Goal: Task Accomplishment & Management: Manage account settings

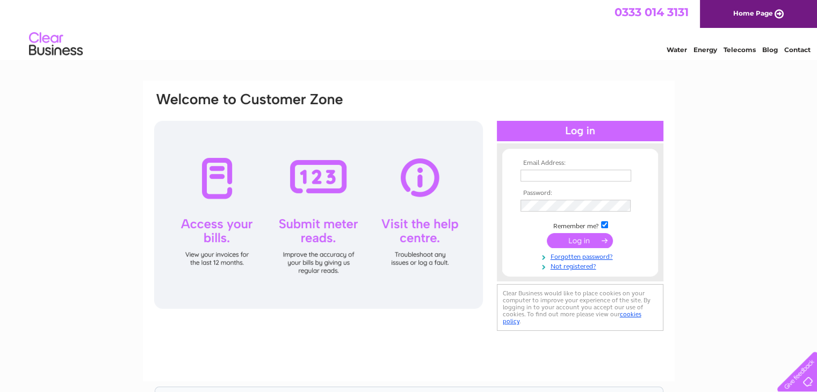
click at [577, 234] on input "submit" at bounding box center [580, 240] width 66 height 15
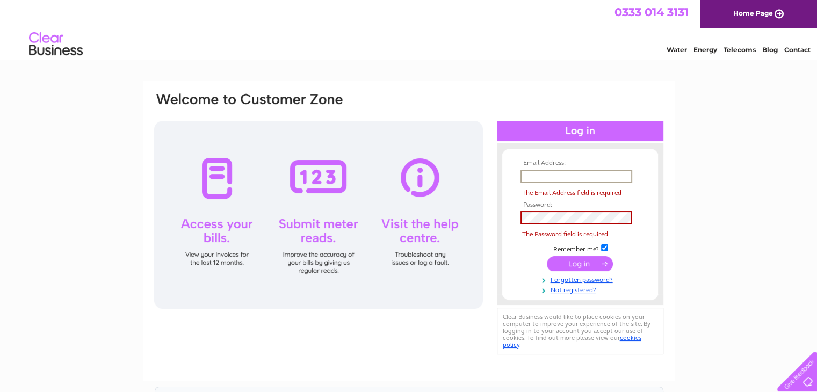
click at [568, 261] on input "submit" at bounding box center [580, 263] width 66 height 15
click at [526, 173] on input "text" at bounding box center [576, 176] width 112 height 13
type input "[EMAIL_ADDRESS][DOMAIN_NAME]"
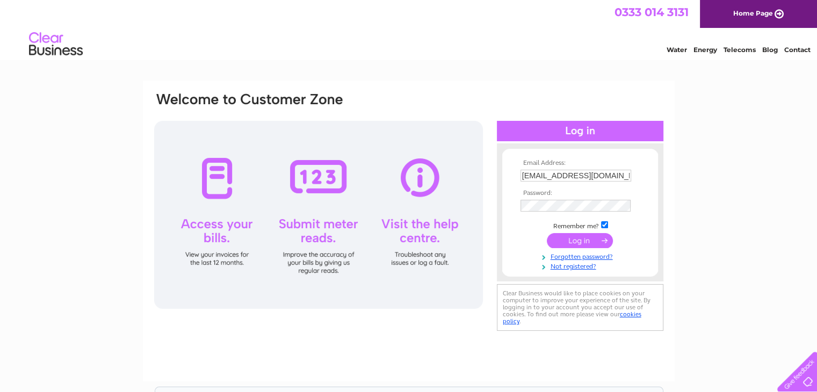
click at [576, 241] on input "submit" at bounding box center [580, 240] width 66 height 15
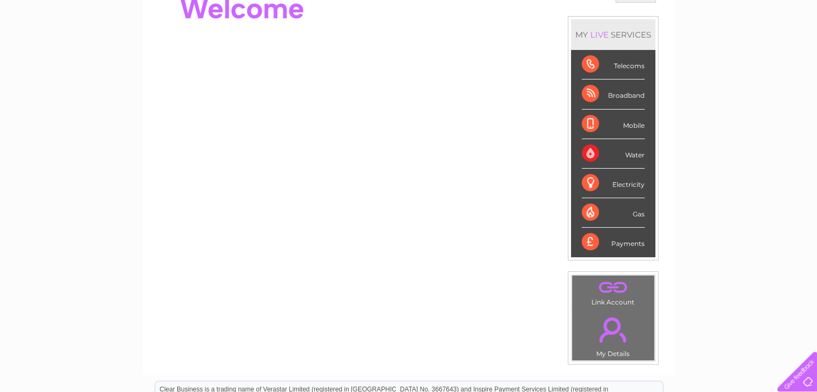
scroll to position [107, 0]
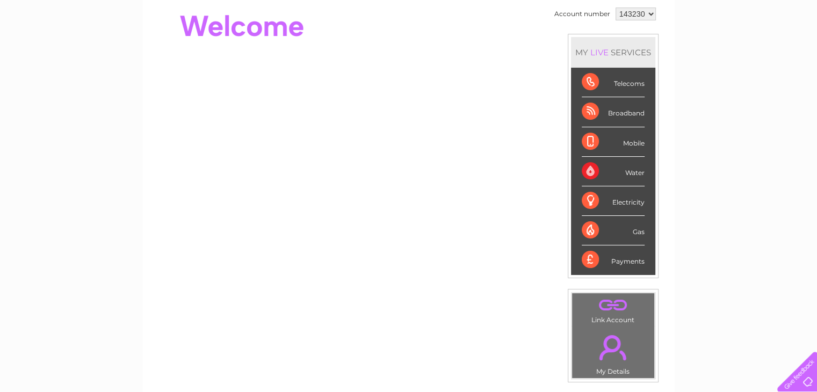
click at [589, 78] on div "Telecoms" at bounding box center [612, 83] width 63 height 30
click at [612, 86] on div "Telecoms" at bounding box center [612, 83] width 63 height 30
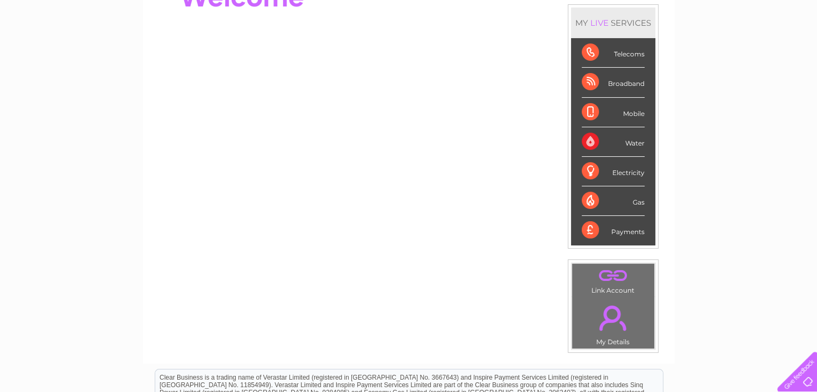
scroll to position [0, 0]
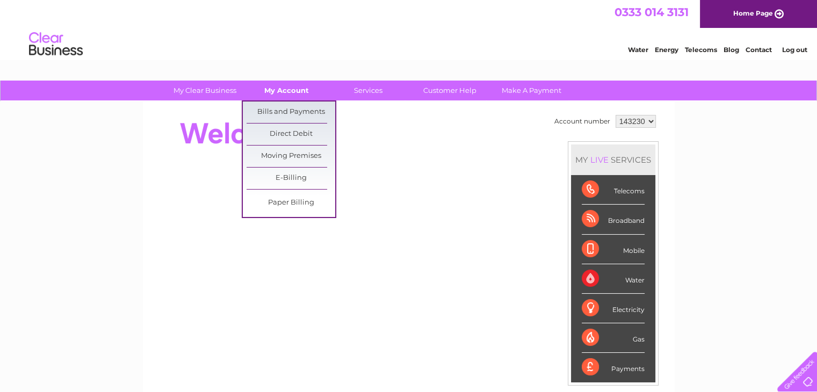
click at [277, 85] on link "My Account" at bounding box center [286, 91] width 89 height 20
